Goal: Information Seeking & Learning: Understand process/instructions

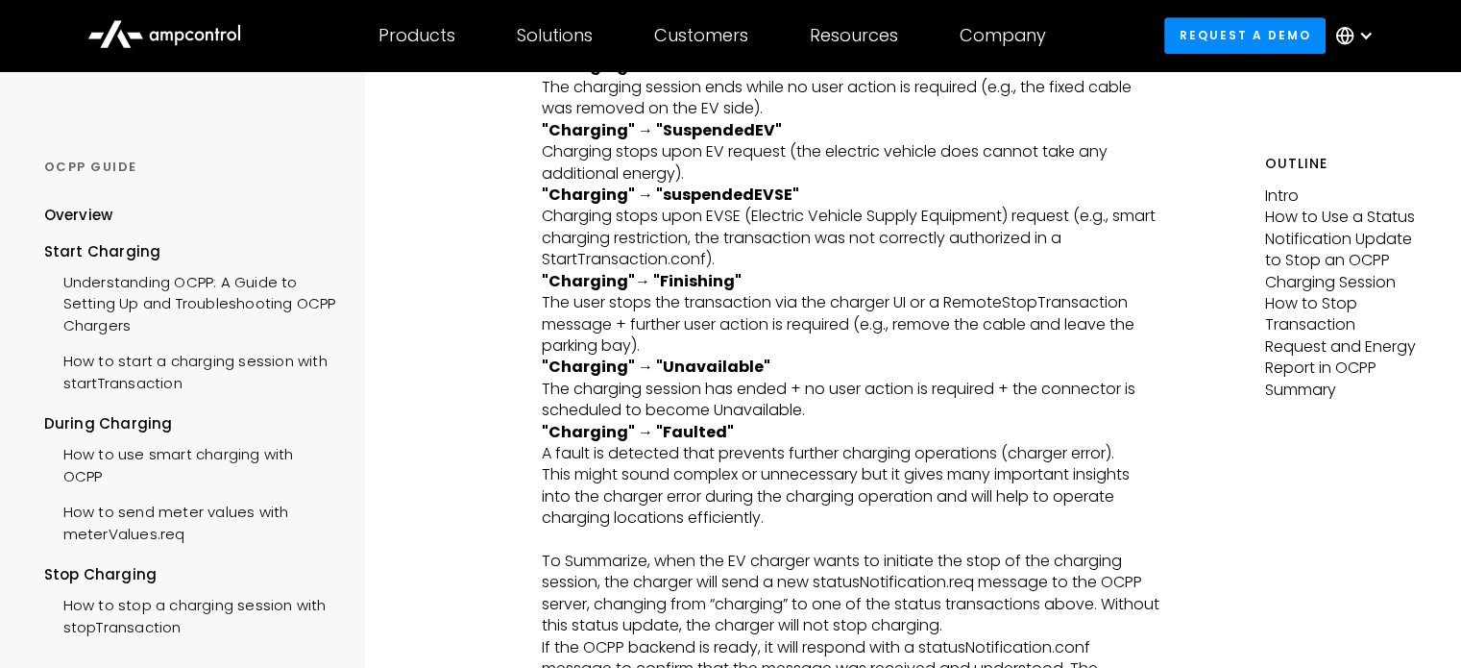
scroll to position [1345, 0]
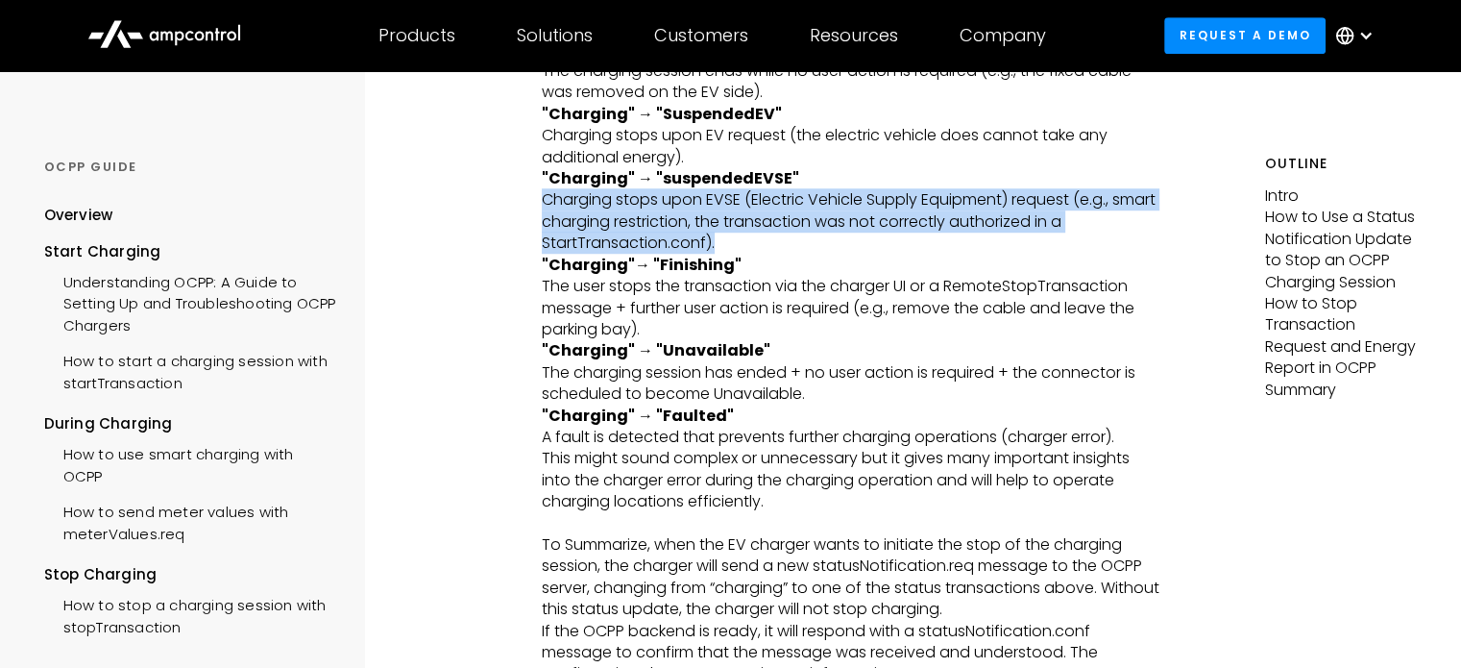
drag, startPoint x: 719, startPoint y: 246, endPoint x: 540, endPoint y: 195, distance: 185.8
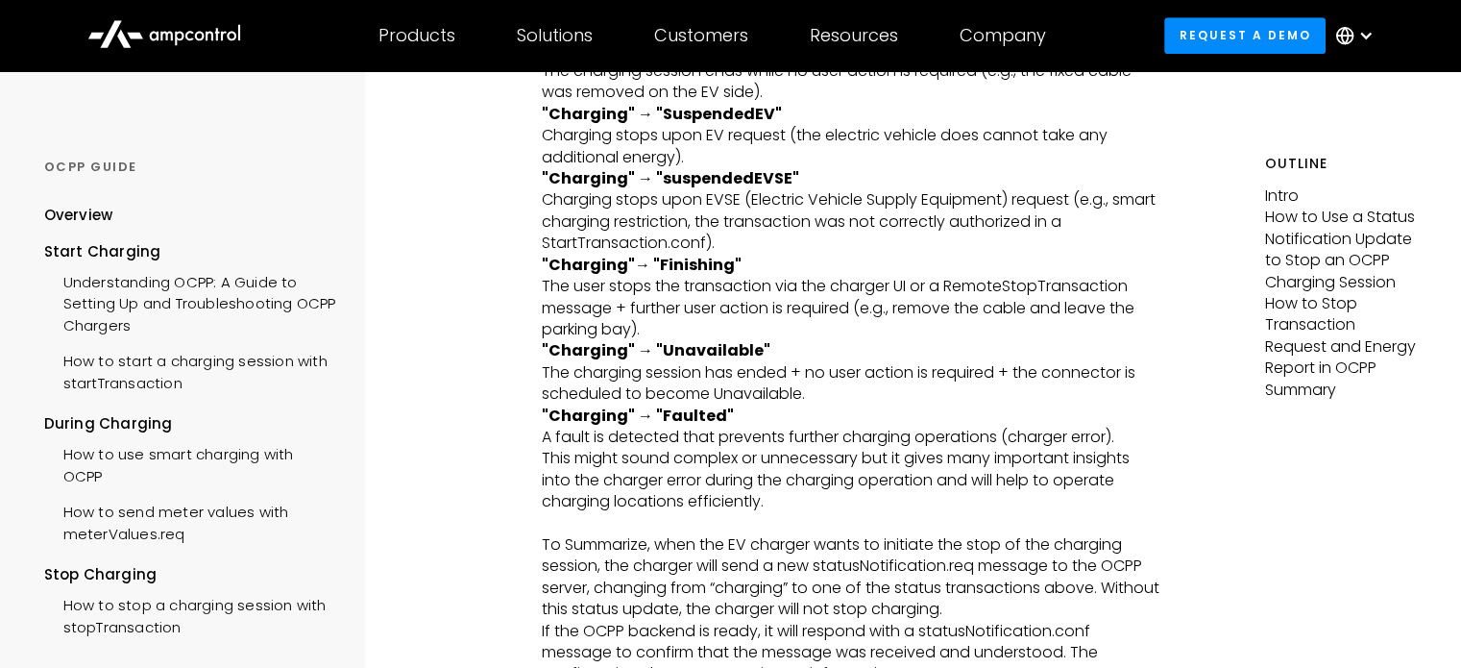
drag, startPoint x: 600, startPoint y: 190, endPoint x: 919, endPoint y: 191, distance: 319.9
click at [918, 188] on p ""Charging" → "suspendedEVSE" Charging stops upon EVSE (Electric Vehicle Supply …" at bounding box center [852, 211] width 620 height 86
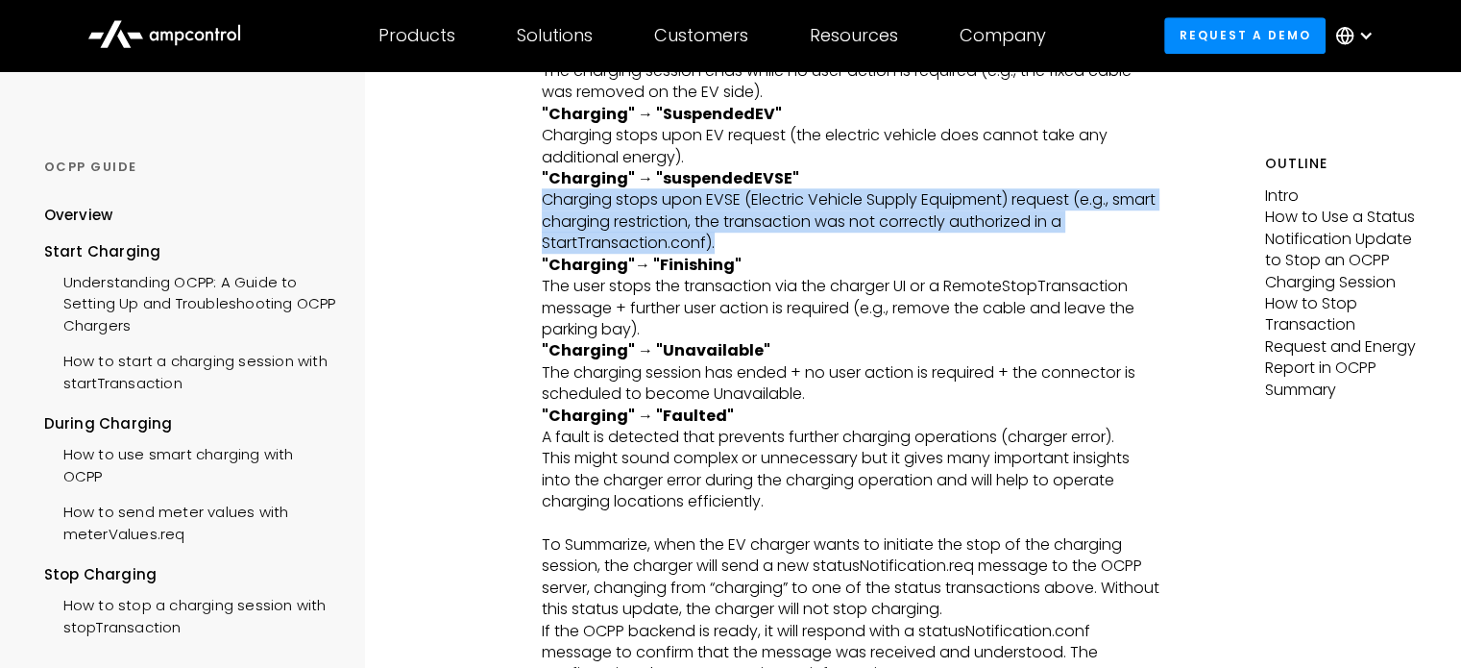
drag, startPoint x: 694, startPoint y: 237, endPoint x: 538, endPoint y: 199, distance: 160.3
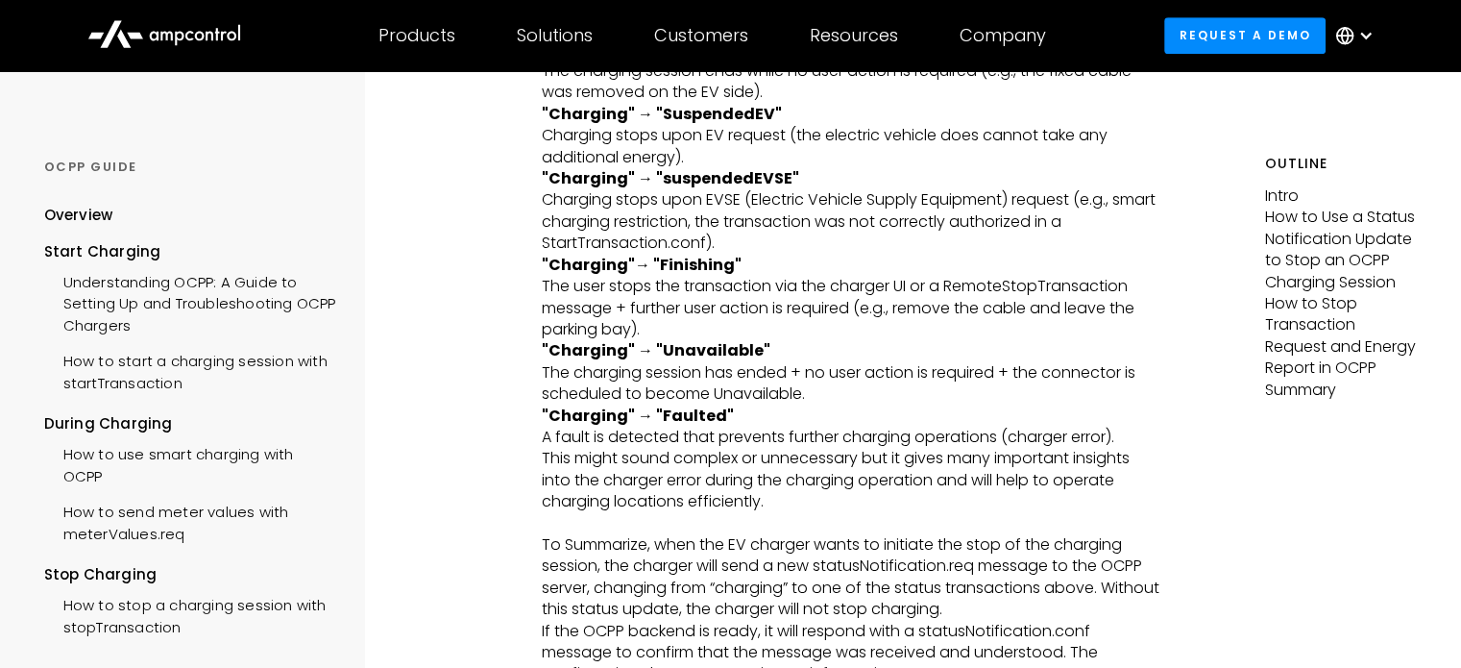
click at [722, 280] on p ""Charging"→ "Finishing" ‍ The user stops the transaction via the charger UI or …" at bounding box center [852, 298] width 620 height 86
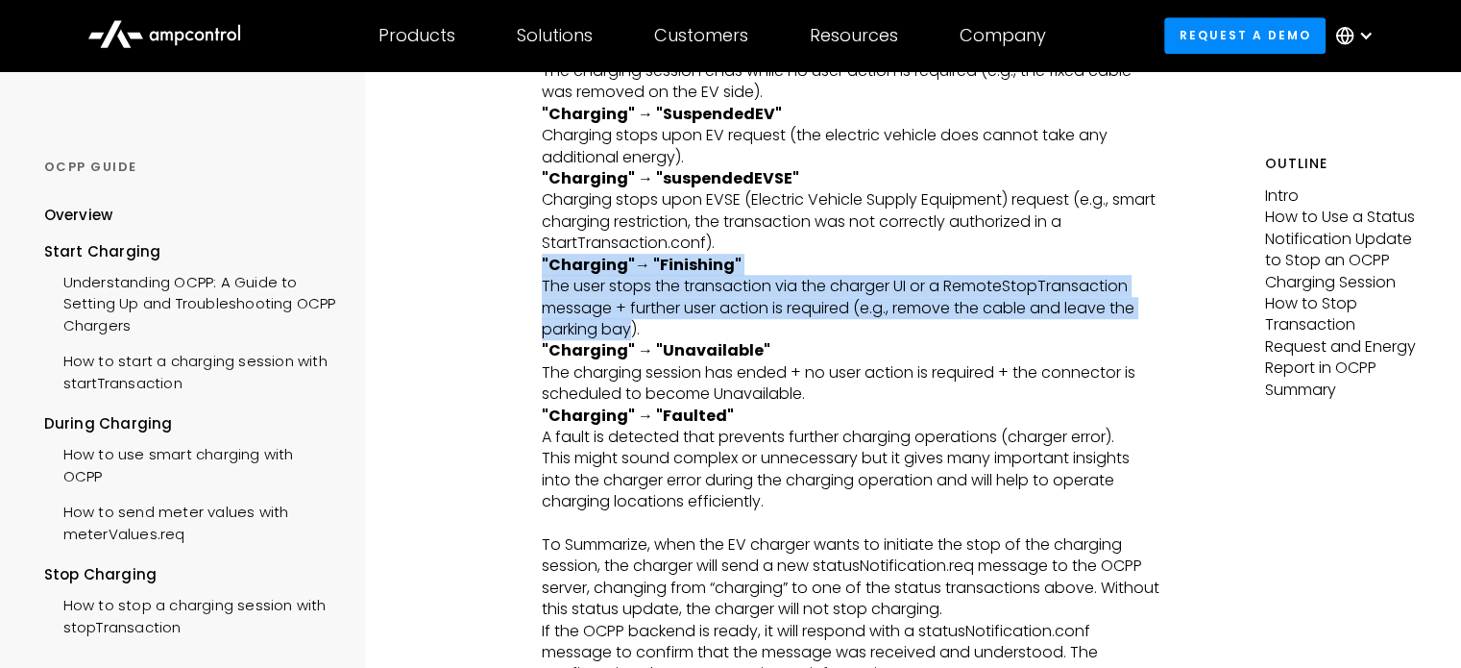
drag, startPoint x: 631, startPoint y: 324, endPoint x: 541, endPoint y: 271, distance: 104.6
click at [542, 271] on p ""Charging"→ "Finishing" ‍ The user stops the transaction via the charger UI or …" at bounding box center [852, 298] width 620 height 86
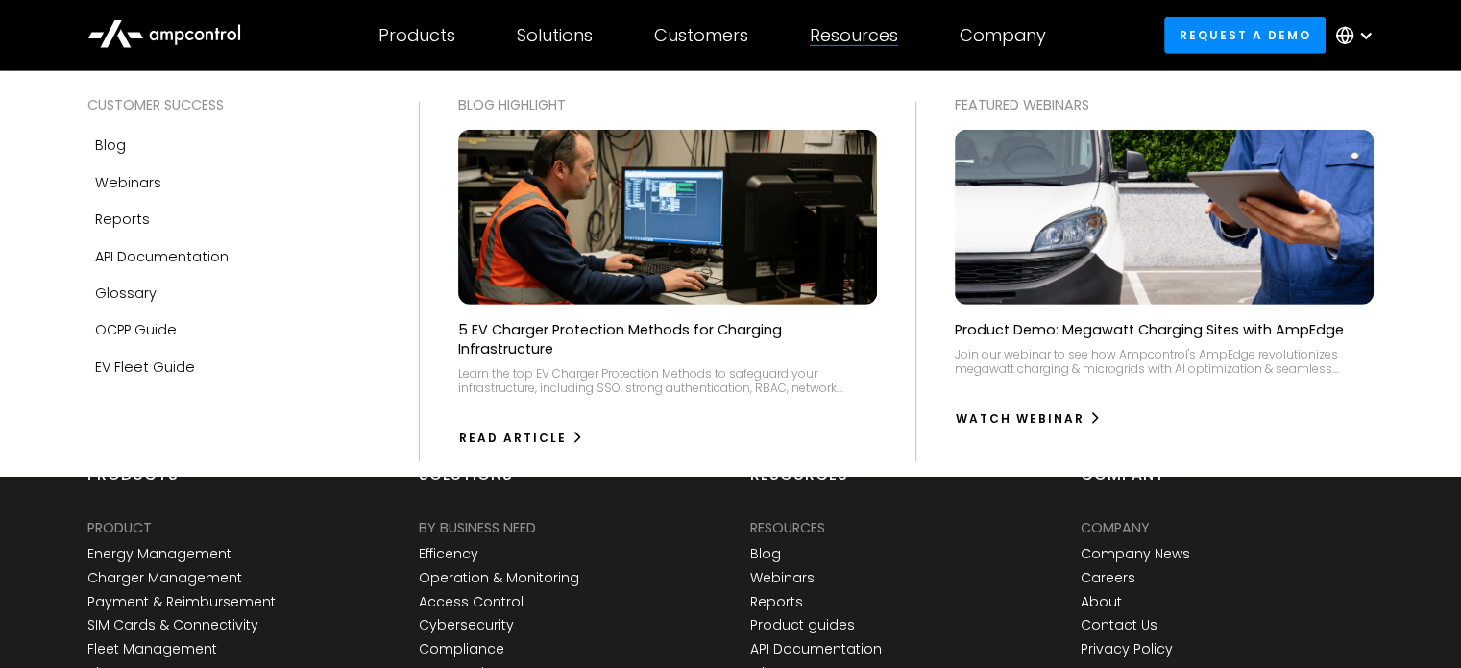
scroll to position [6453, 0]
